Goal: Task Accomplishment & Management: Use online tool/utility

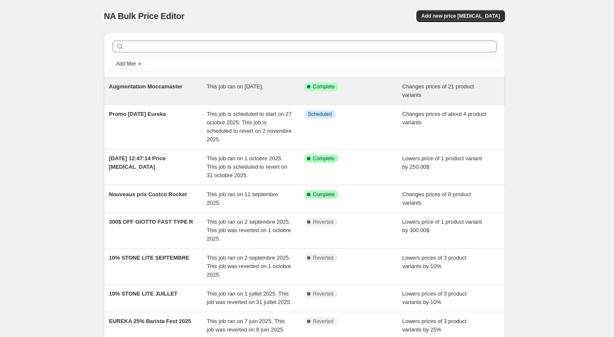
click at [180, 89] on span "Augmentation Moccamaster" at bounding box center [146, 86] width 74 height 6
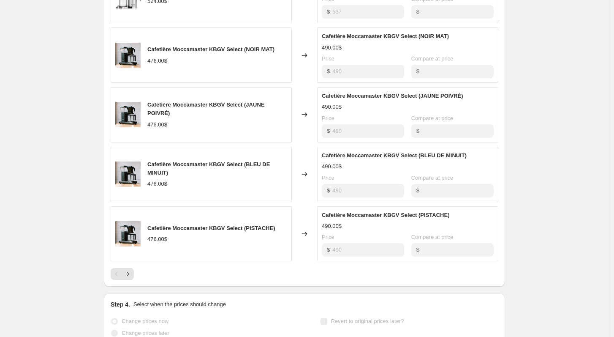
scroll to position [8, 0]
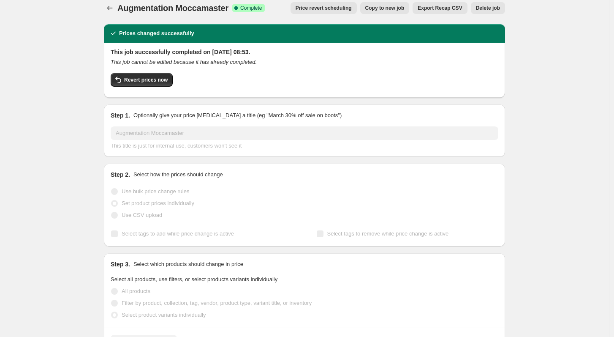
click at [383, 12] on button "Copy to new job" at bounding box center [384, 8] width 49 height 12
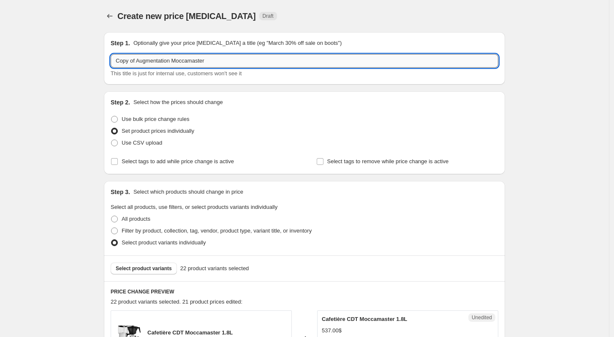
click at [231, 60] on input "Copy of Augmentation Moccamaster" at bounding box center [305, 61] width 388 height 14
drag, startPoint x: 138, startPoint y: 60, endPoint x: 95, endPoint y: 61, distance: 43.5
click at [207, 56] on input "Augmentation Moccamaster" at bounding box center [305, 61] width 388 height 14
click at [211, 61] on input "Augmentation Moccamaster" at bounding box center [305, 61] width 388 height 14
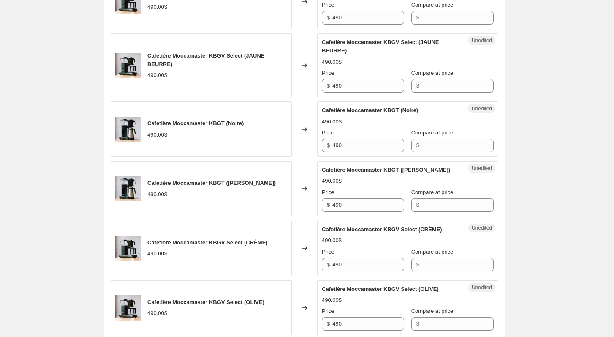
scroll to position [837, 0]
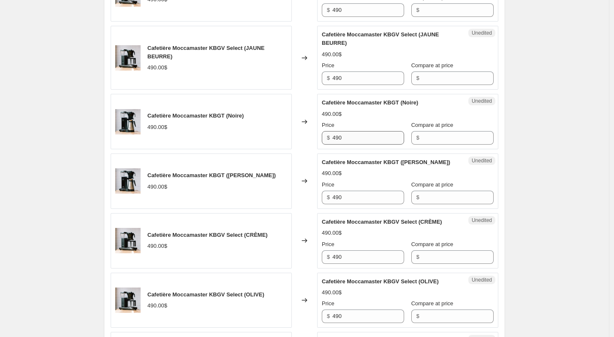
type input "Augmentation Moccamaster update"
click at [349, 145] on input "490" at bounding box center [369, 138] width 72 height 14
type input "4"
type input "476"
click at [357, 204] on input "490" at bounding box center [369, 198] width 72 height 14
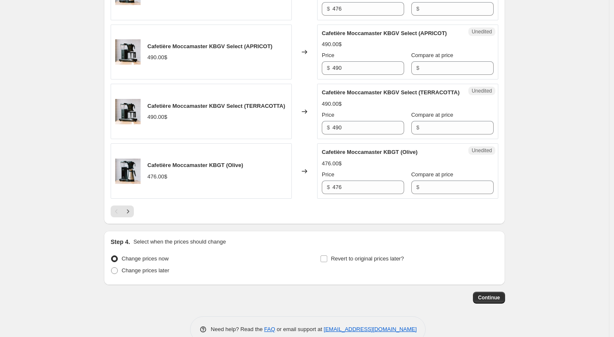
scroll to position [1347, 0]
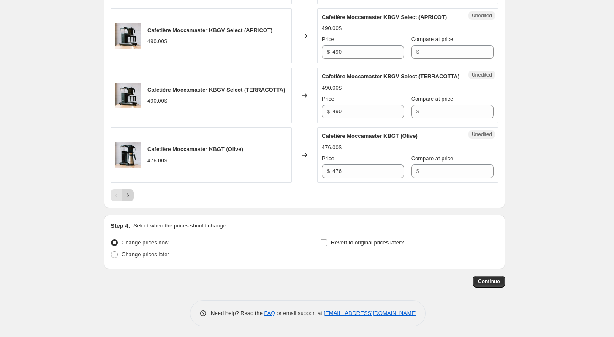
type input "476"
click at [131, 199] on icon "Next" at bounding box center [128, 195] width 8 height 8
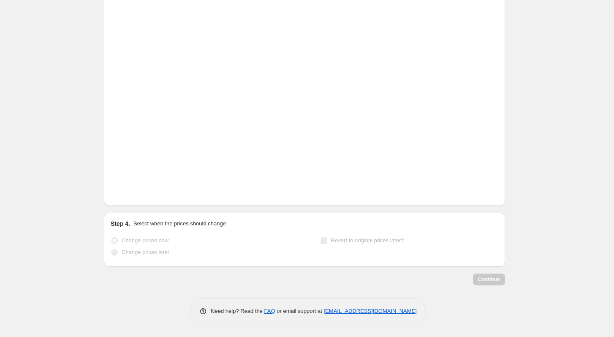
scroll to position [245, 0]
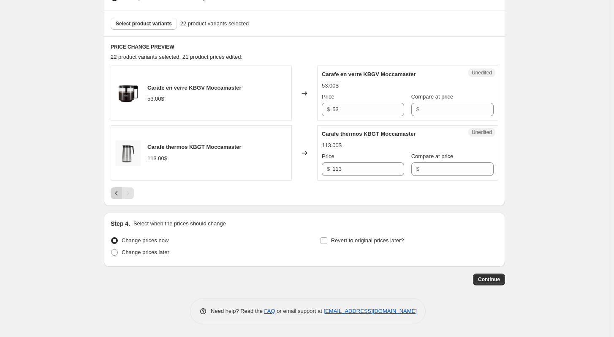
click at [118, 195] on icon "Previous" at bounding box center [116, 193] width 3 height 4
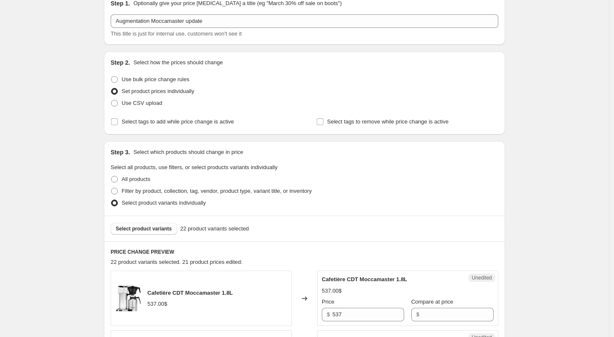
scroll to position [74, 0]
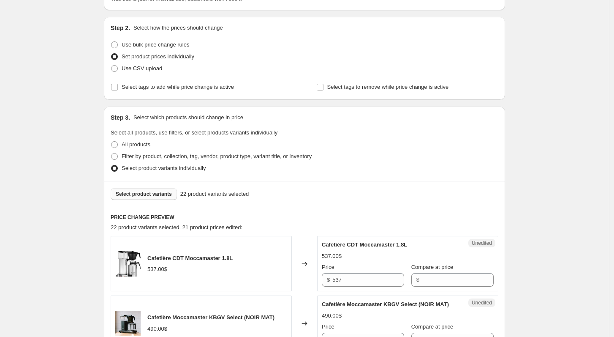
click at [160, 193] on span "Select product variants" at bounding box center [144, 194] width 56 height 7
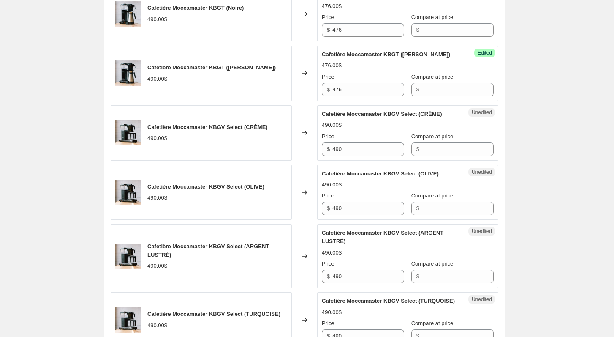
scroll to position [1425, 0]
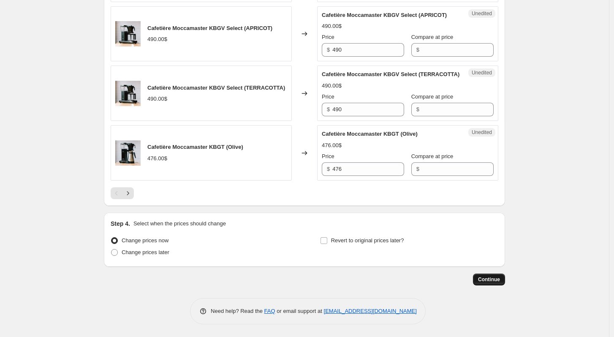
click at [495, 278] on span "Continue" at bounding box center [489, 279] width 22 height 7
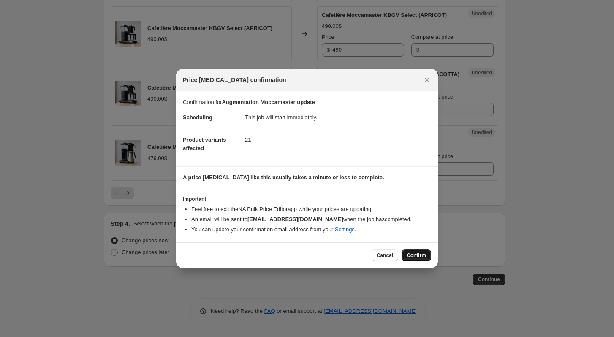
click at [416, 254] on span "Confirm" at bounding box center [416, 255] width 19 height 7
